Goal: Information Seeking & Learning: Learn about a topic

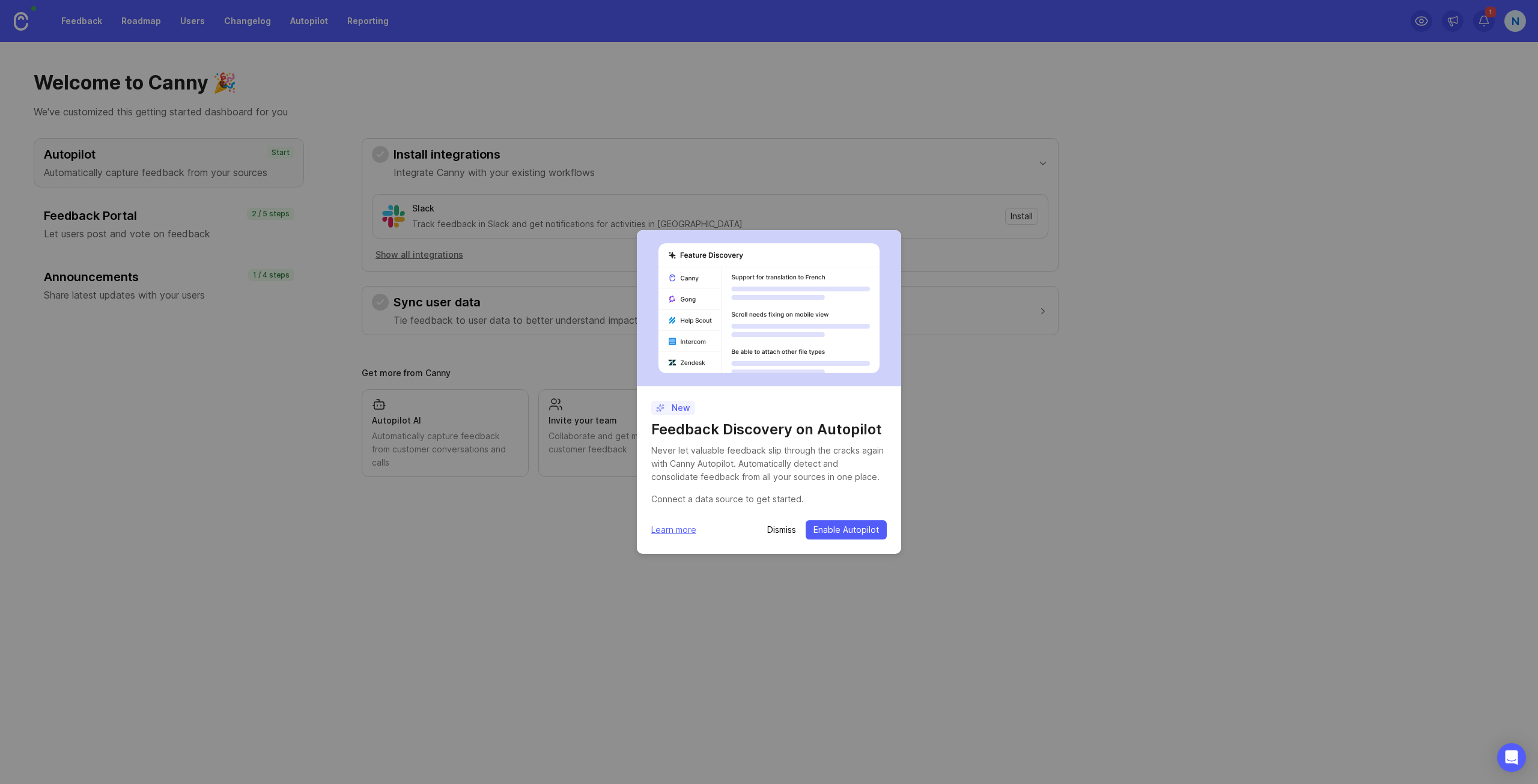
click at [771, 535] on p "Dismiss" at bounding box center [782, 529] width 29 height 12
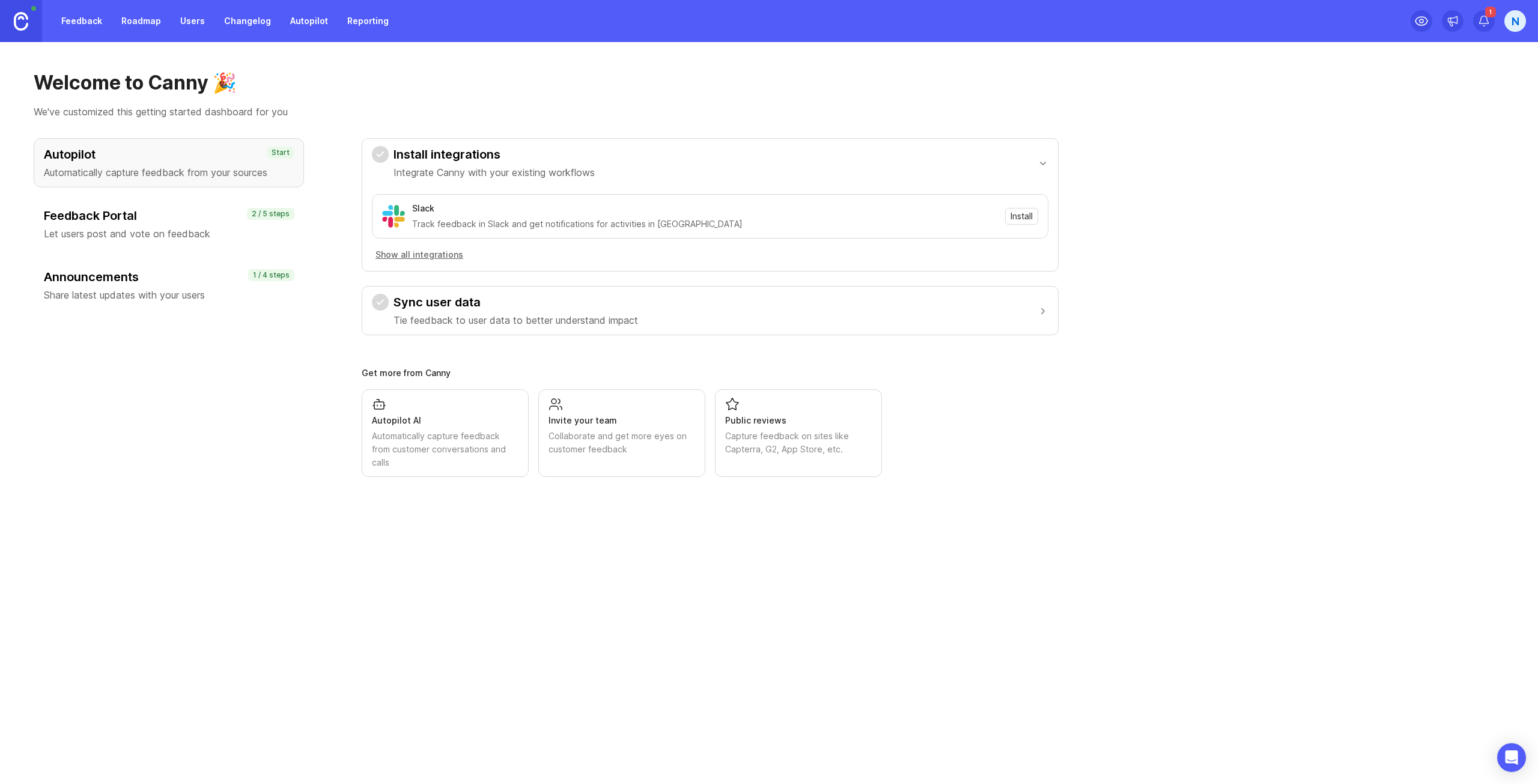
click at [78, 20] on link "Feedback" at bounding box center [81, 21] width 55 height 21
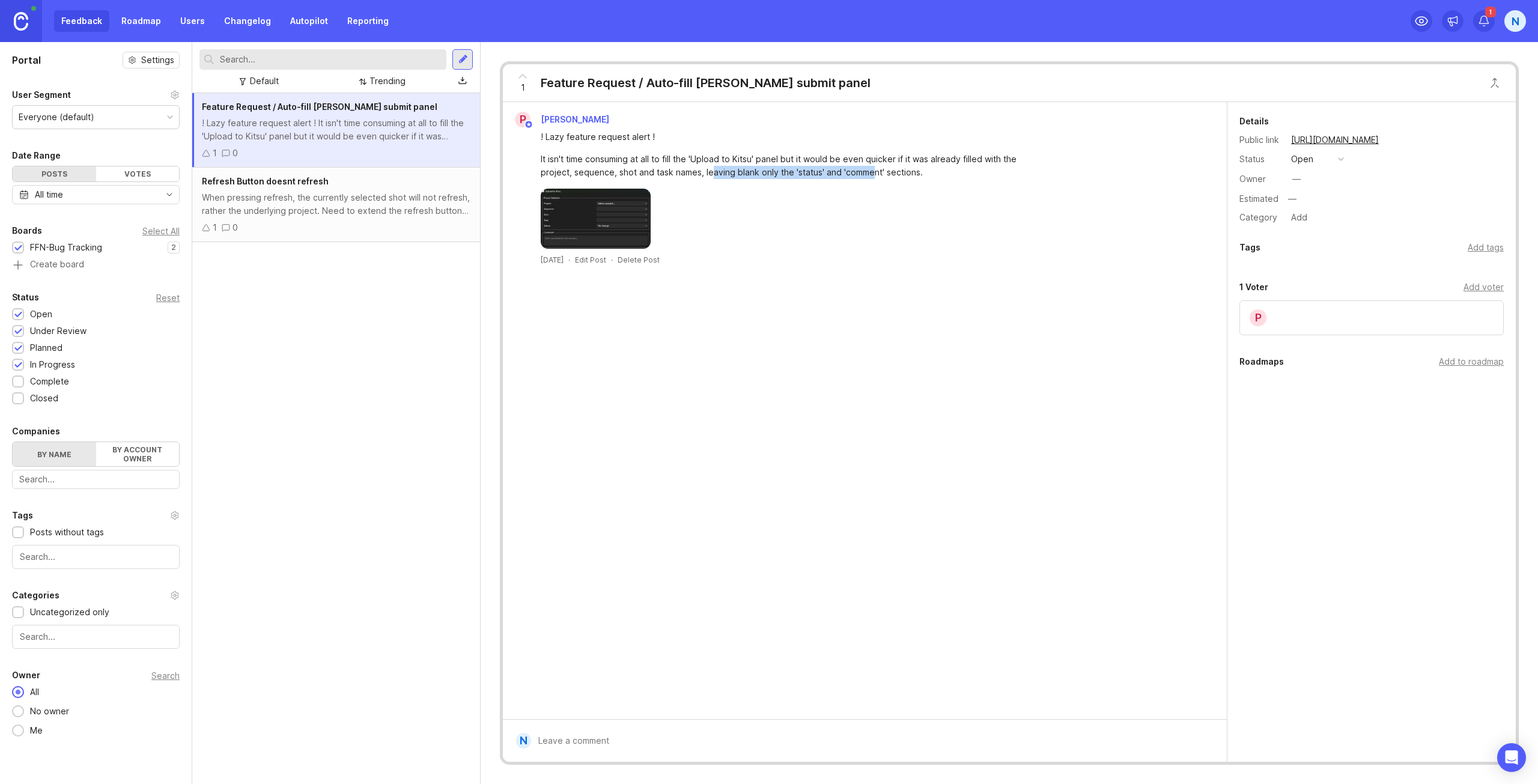
drag, startPoint x: 712, startPoint y: 173, endPoint x: 873, endPoint y: 170, distance: 161.0
click at [873, 170] on div "It isn't time consuming at all to fill the 'Upload to Kitsu' panel but it would…" at bounding box center [780, 165] width 480 height 26
click at [901, 169] on div "It isn't time consuming at all to fill the 'Upload to Kitsu' panel but it would…" at bounding box center [780, 165] width 480 height 26
drag, startPoint x: 941, startPoint y: 171, endPoint x: 879, endPoint y: 174, distance: 62.1
click at [890, 173] on div "It isn't time consuming at all to fill the 'Upload to Kitsu' panel but it would…" at bounding box center [780, 165] width 480 height 26
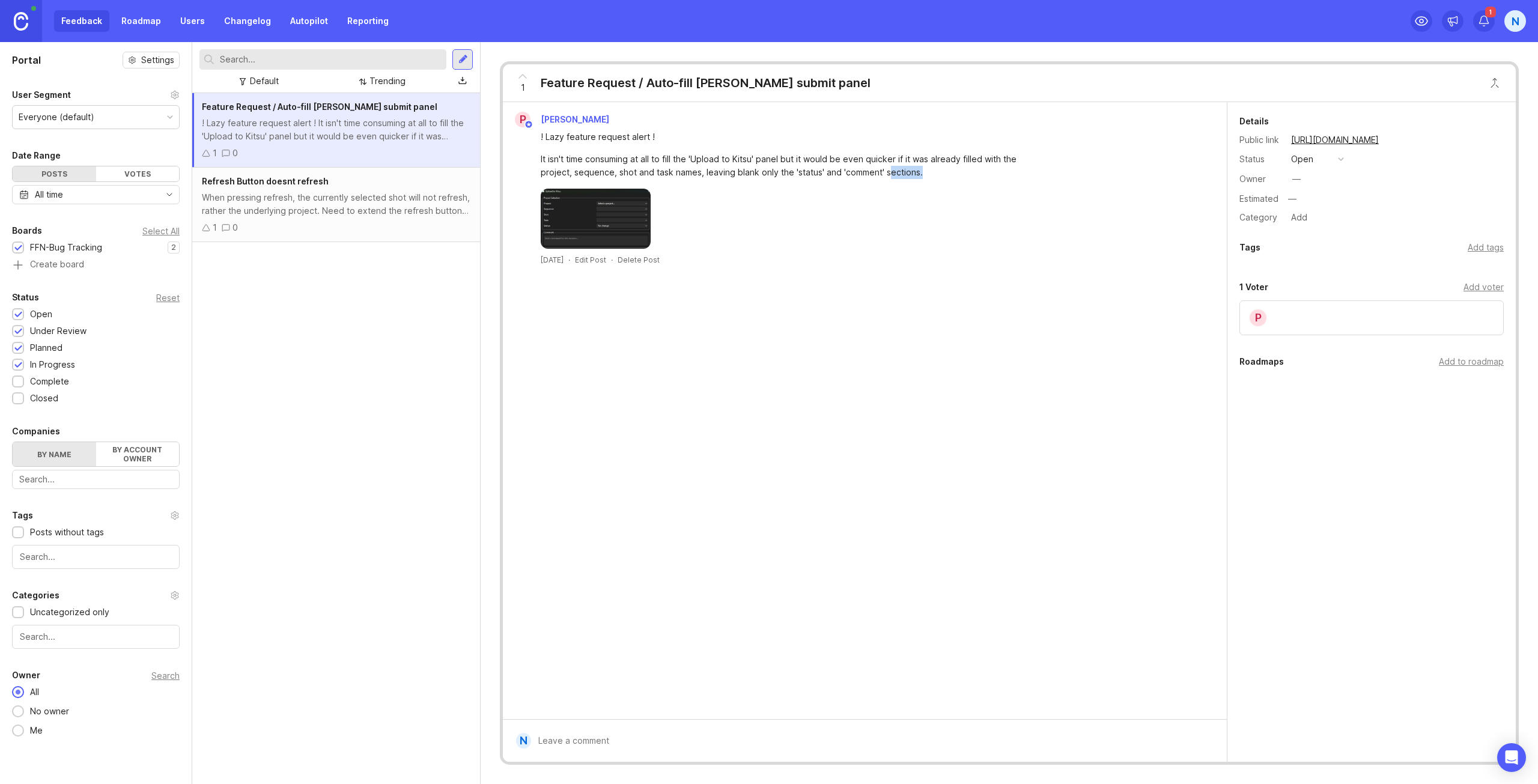
click at [403, 213] on div "When pressing refresh, the currently selected shot will not refresh, rather the…" at bounding box center [336, 204] width 268 height 26
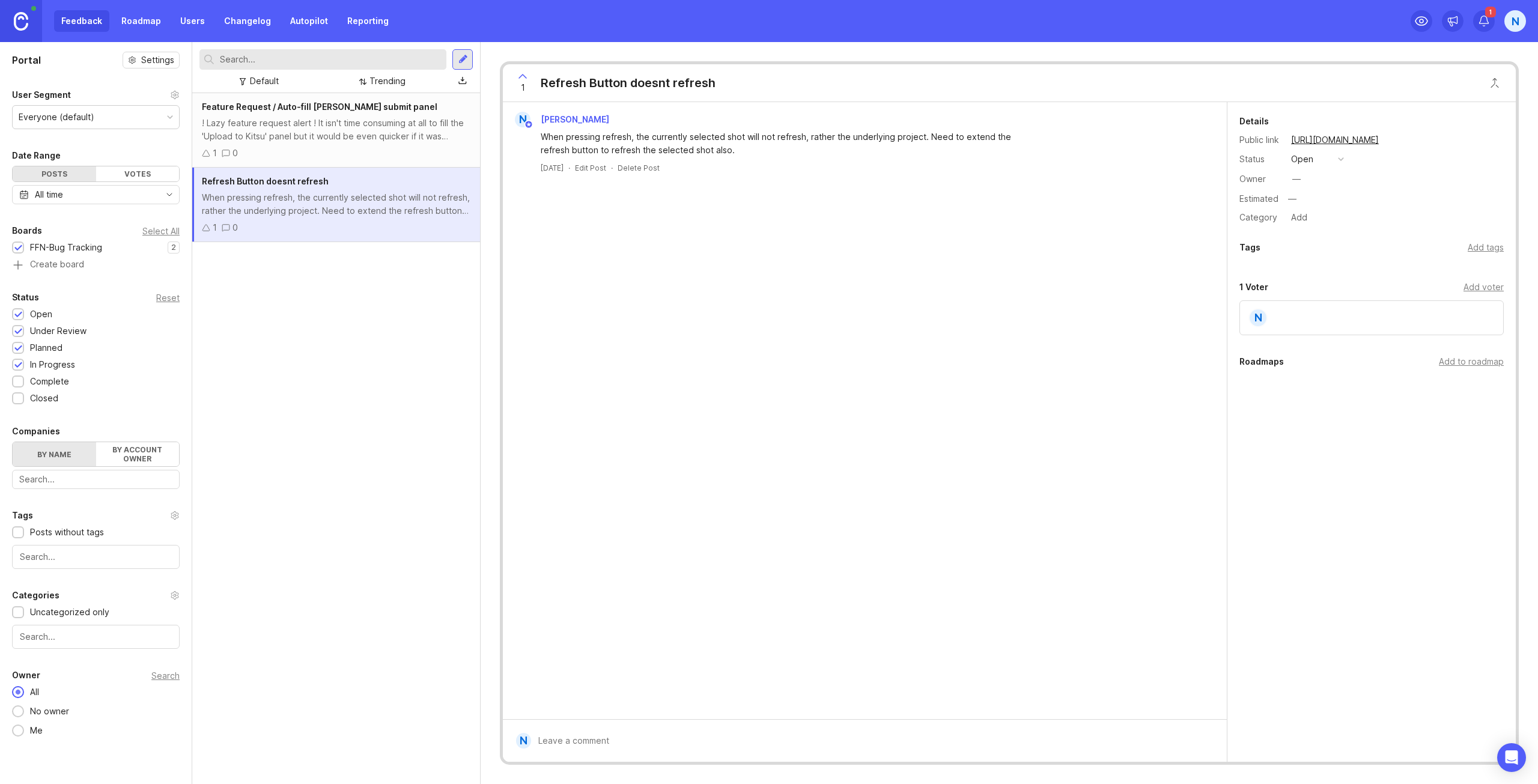
click at [408, 141] on div "! Lazy feature request alert ! It isn't time consuming at all to fill the 'Uplo…" at bounding box center [336, 129] width 268 height 26
